Goal: Information Seeking & Learning: Learn about a topic

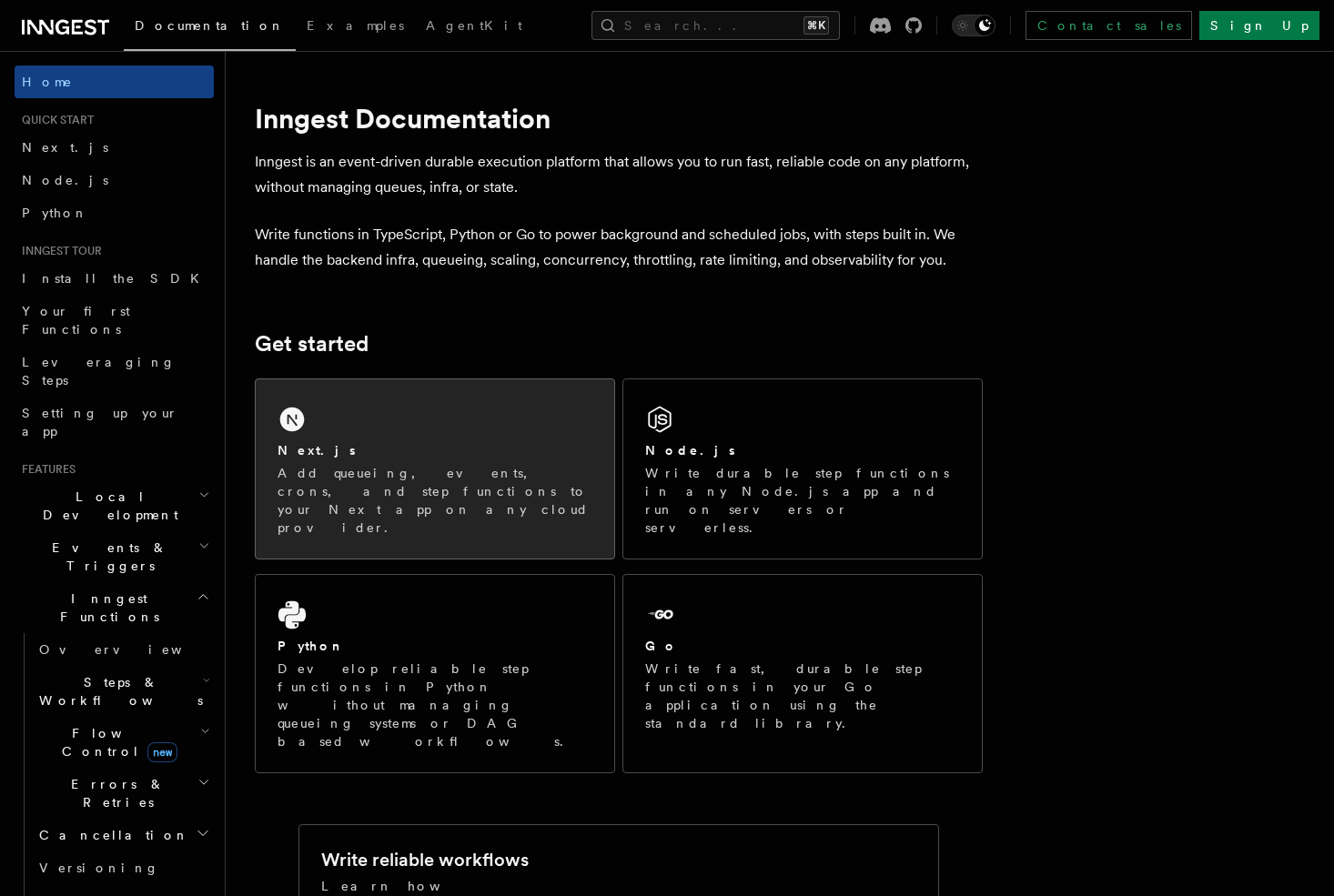
click at [306, 431] on div "Next.js Add queueing, events, crons, and step functions to your Next app on any…" at bounding box center [435, 469] width 359 height 179
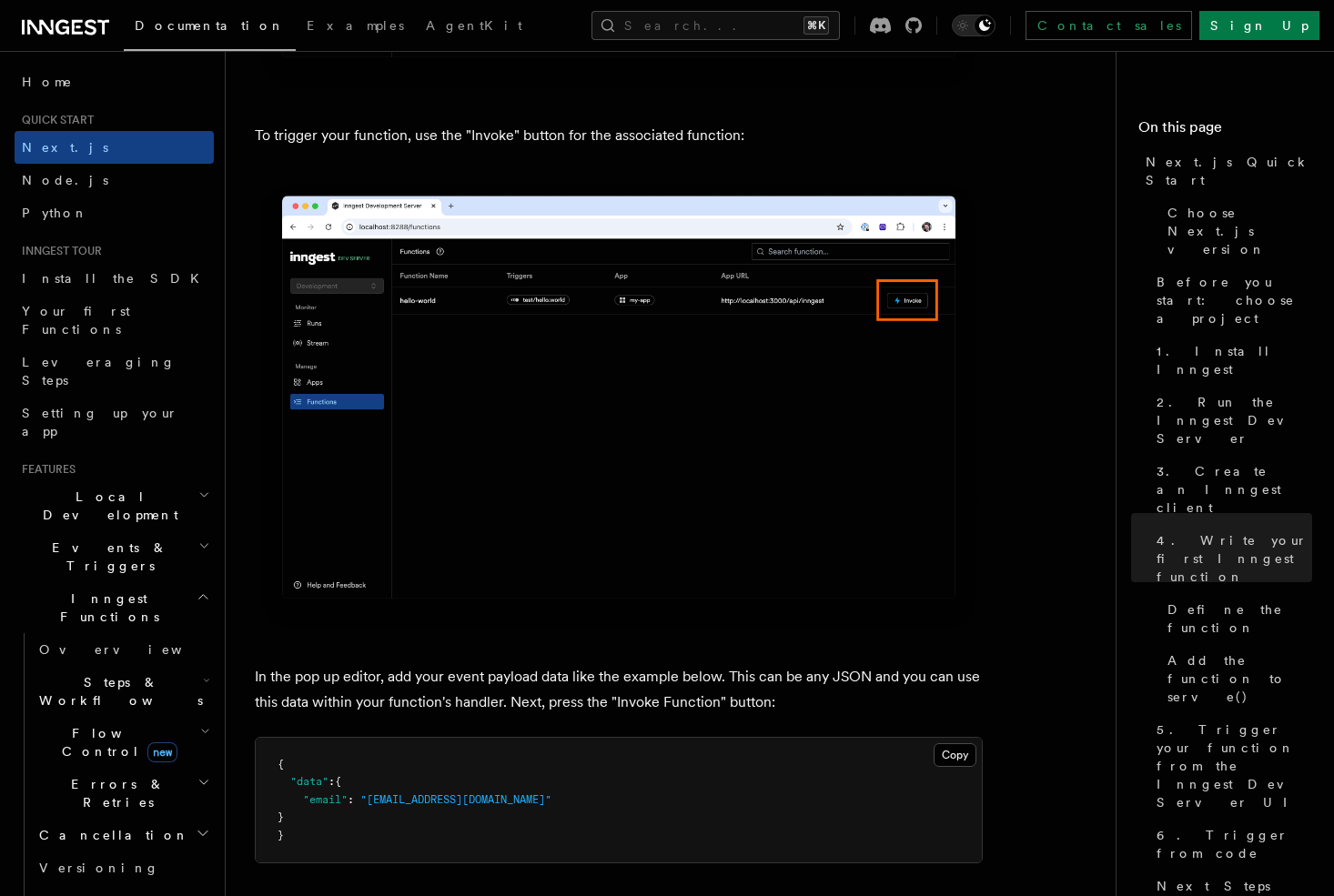
scroll to position [4830, 0]
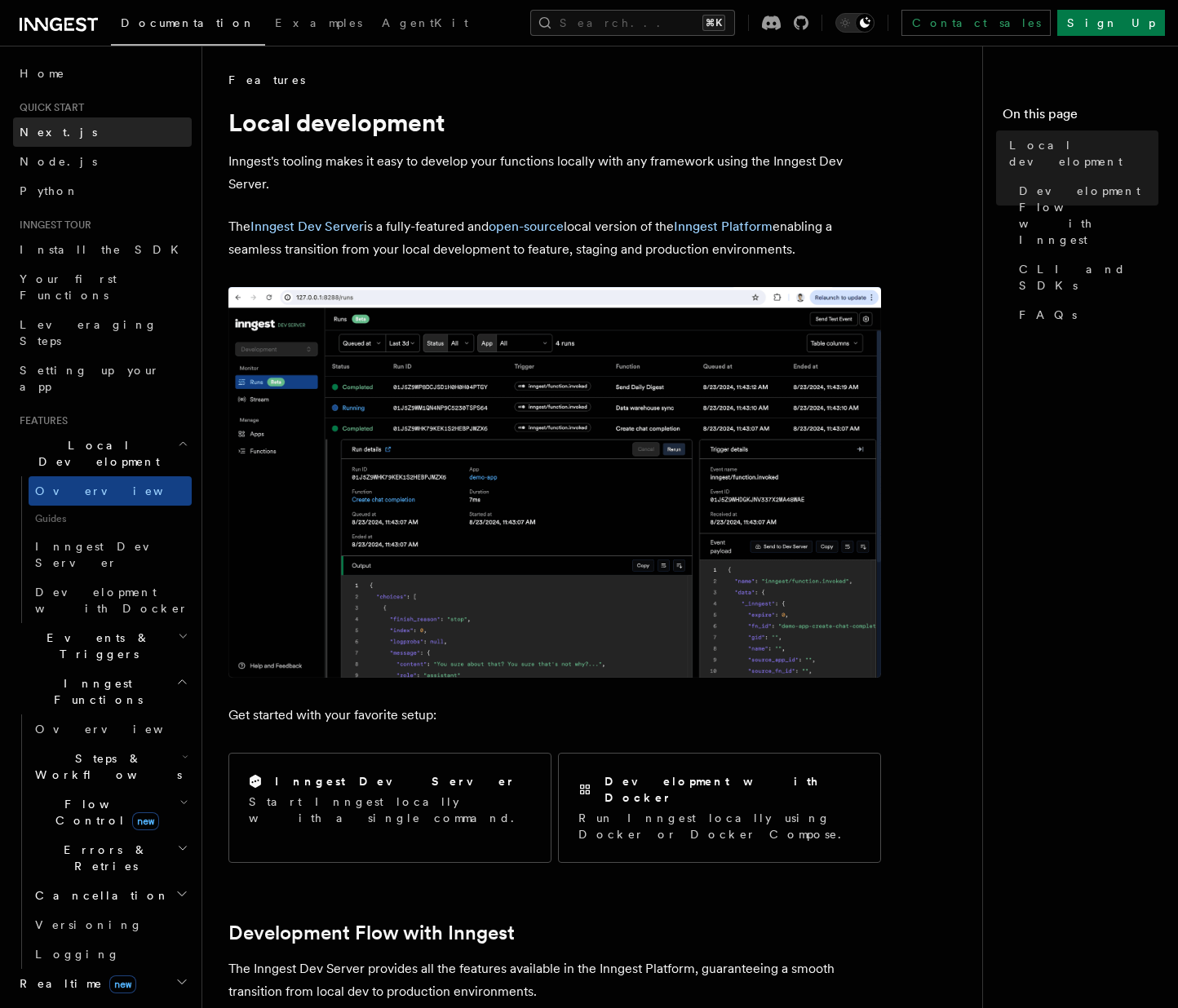
click at [32, 139] on span "Next.js" at bounding box center [58, 131] width 78 height 16
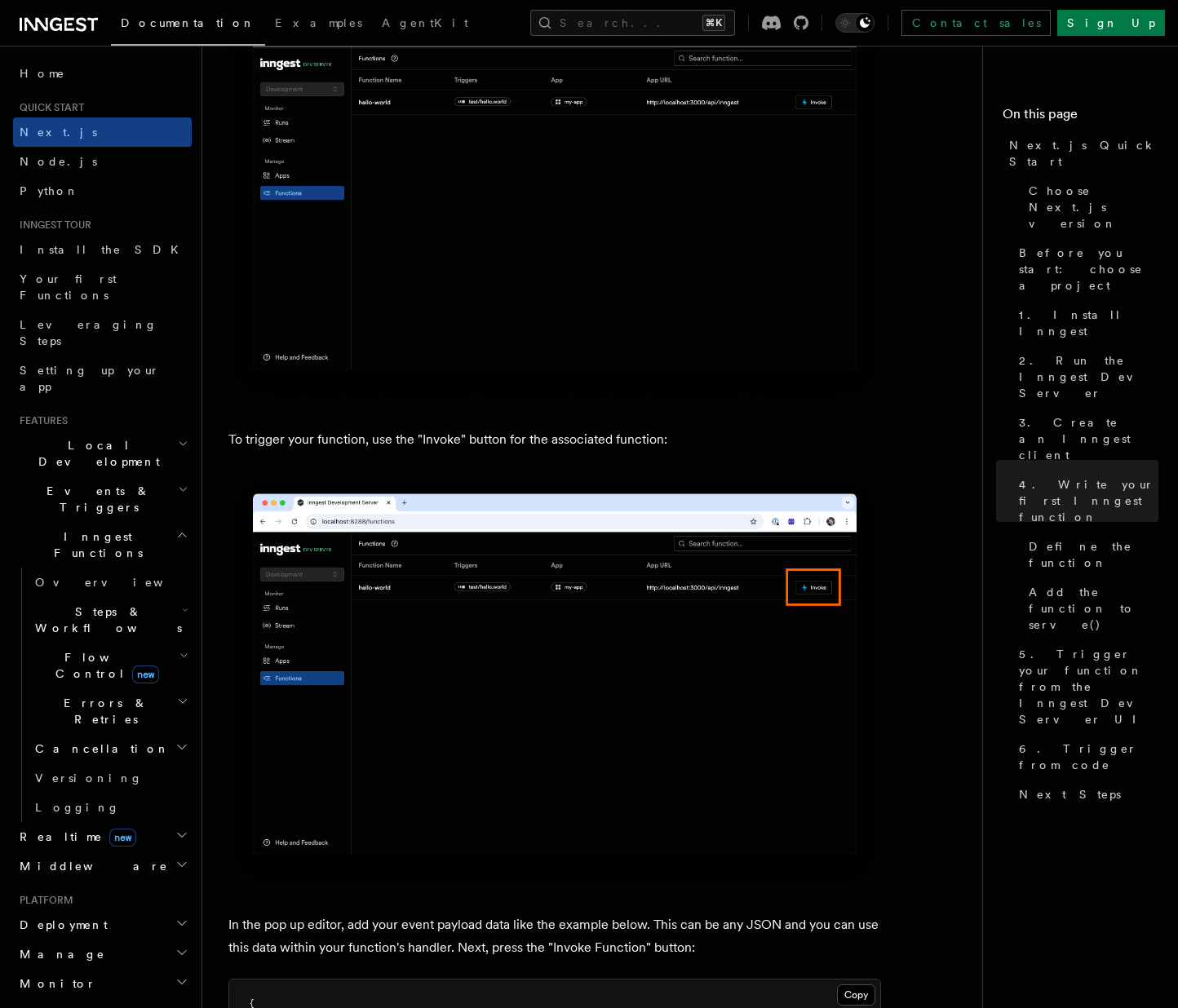
scroll to position [4053, 0]
